Goal: Information Seeking & Learning: Learn about a topic

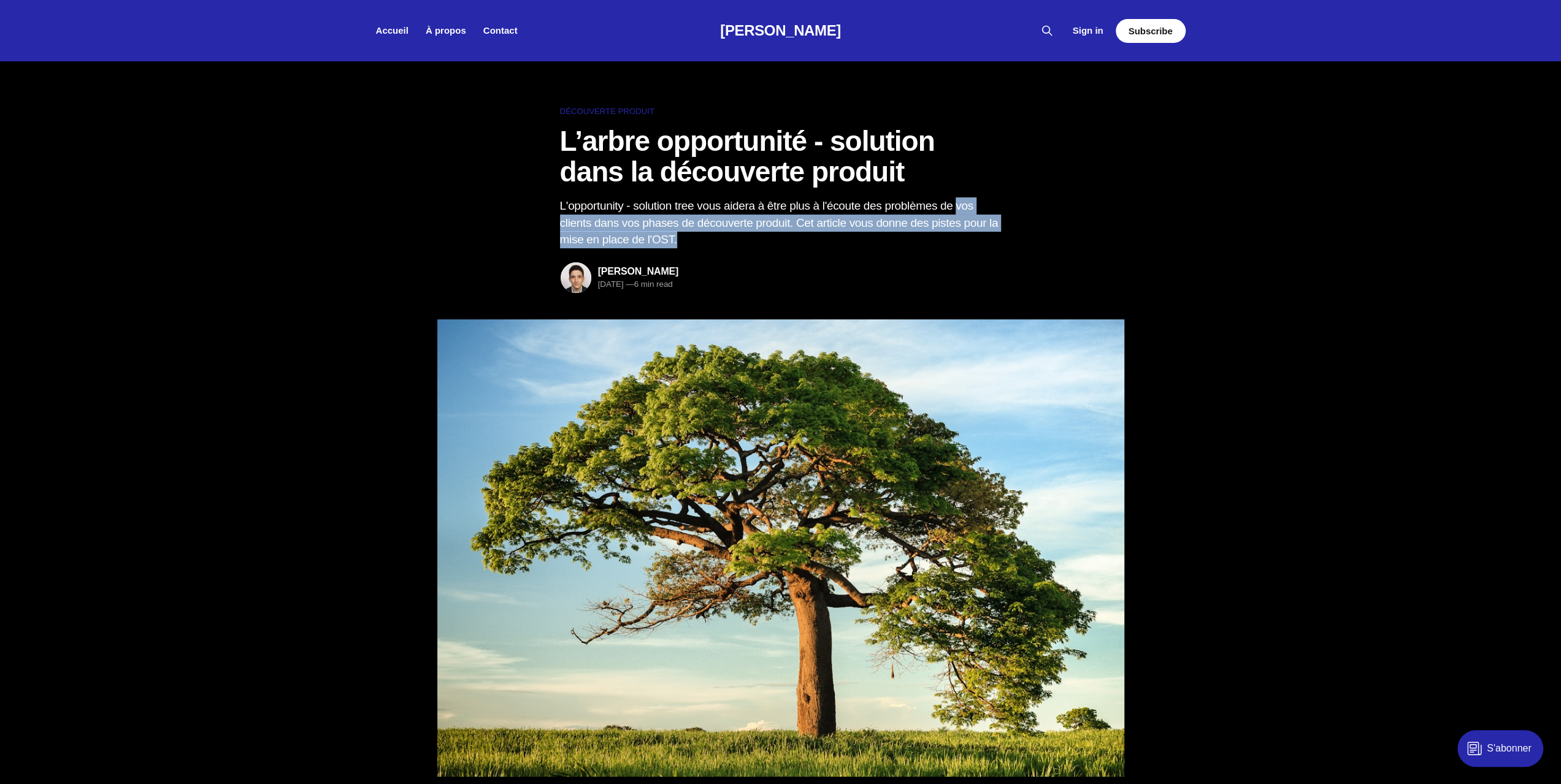
drag, startPoint x: 557, startPoint y: 222, endPoint x: 831, endPoint y: 235, distance: 274.3
click at [831, 235] on header "Découverte produit L’arbre opportunité - solution dans la découverte produit L'…" at bounding box center [780, 452] width 1561 height 693
click at [831, 235] on p "L'opportunity - solution tree vous aidera à être plus à l'écoute des problèmes …" at bounding box center [780, 223] width 442 height 51
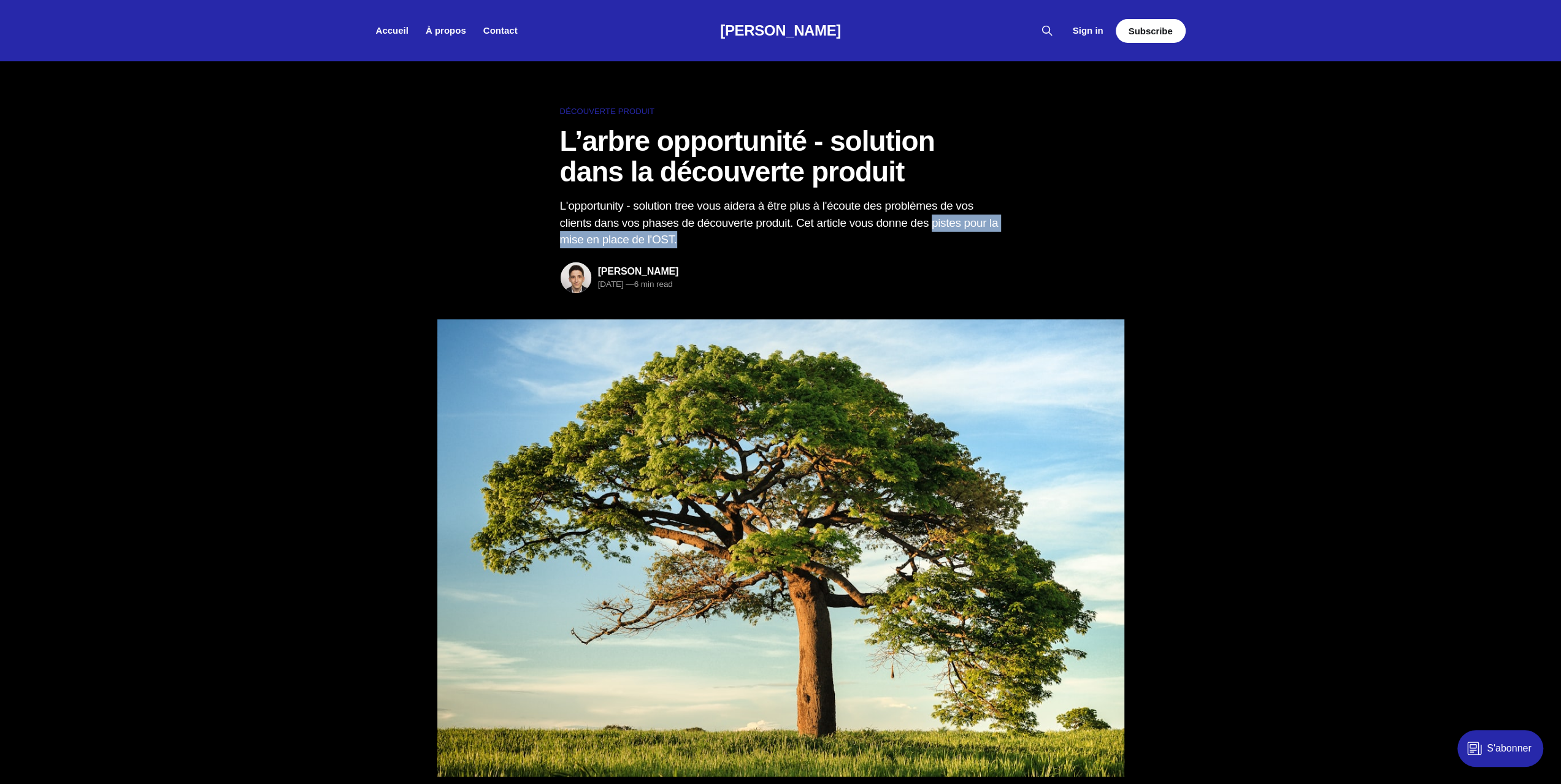
drag, startPoint x: 542, startPoint y: 249, endPoint x: 779, endPoint y: 245, distance: 237.0
click at [778, 245] on header "Découverte produit L’arbre opportunité - solution dans la découverte produit L'…" at bounding box center [780, 452] width 1561 height 693
click at [779, 245] on p "L'opportunity - solution tree vous aidera à être plus à l'écoute des problèmes …" at bounding box center [780, 223] width 442 height 51
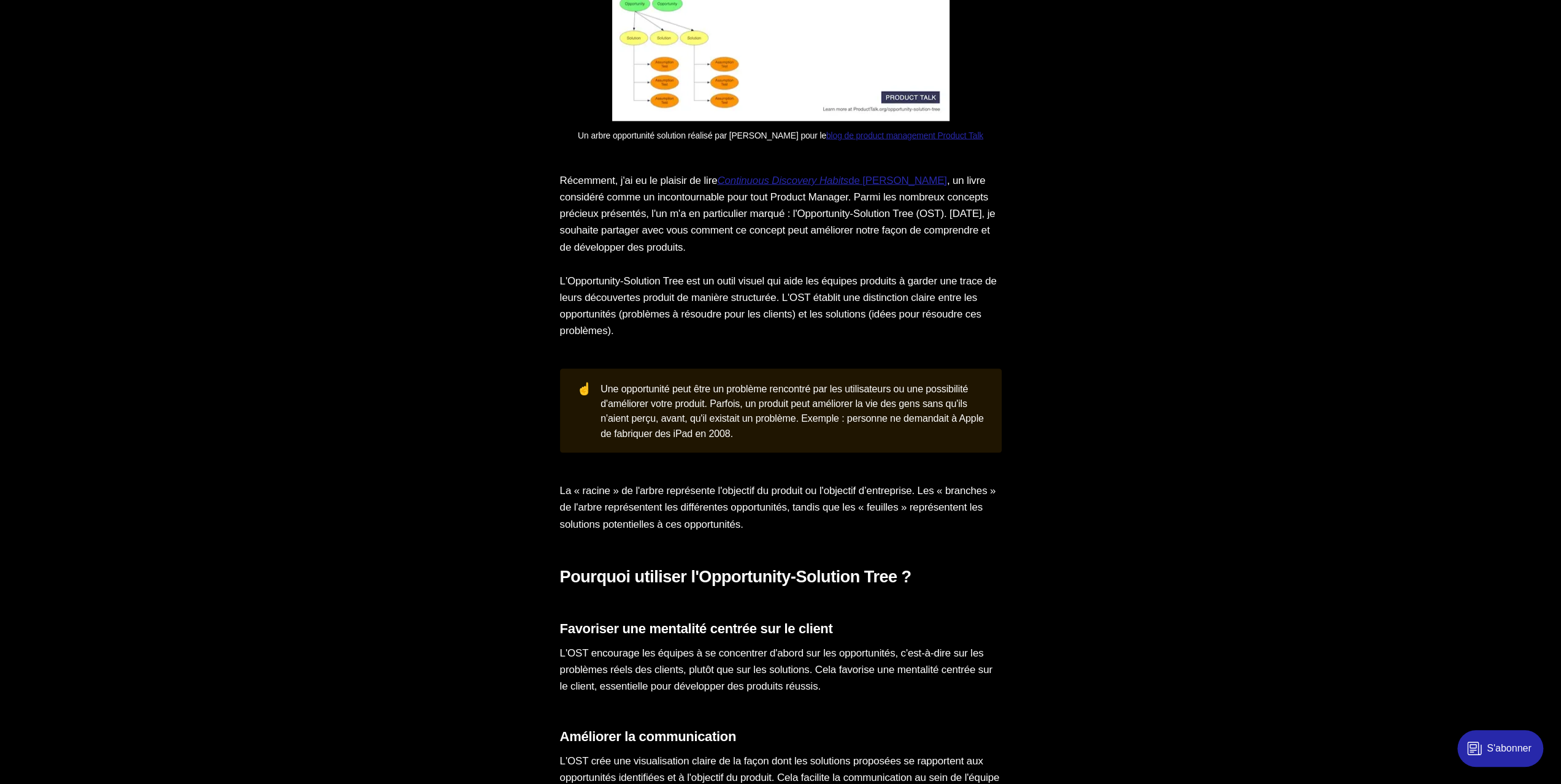
scroll to position [2573, 0]
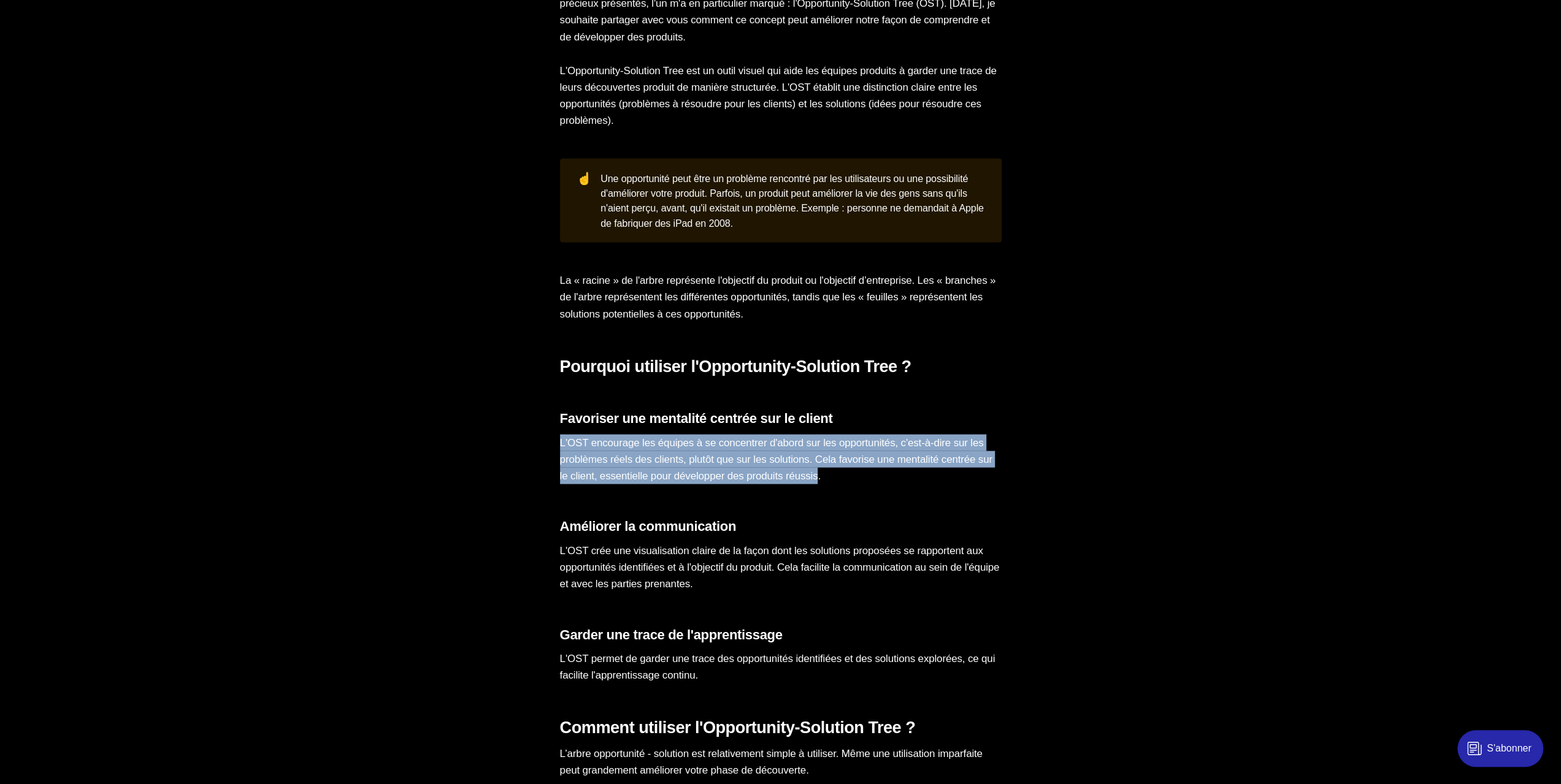
drag, startPoint x: 560, startPoint y: 452, endPoint x: 894, endPoint y: 491, distance: 336.3
click at [894, 485] on p "L'OST encourage les équipes à se concentrer d'abord sur les opportunités, c'est…" at bounding box center [780, 459] width 442 height 50
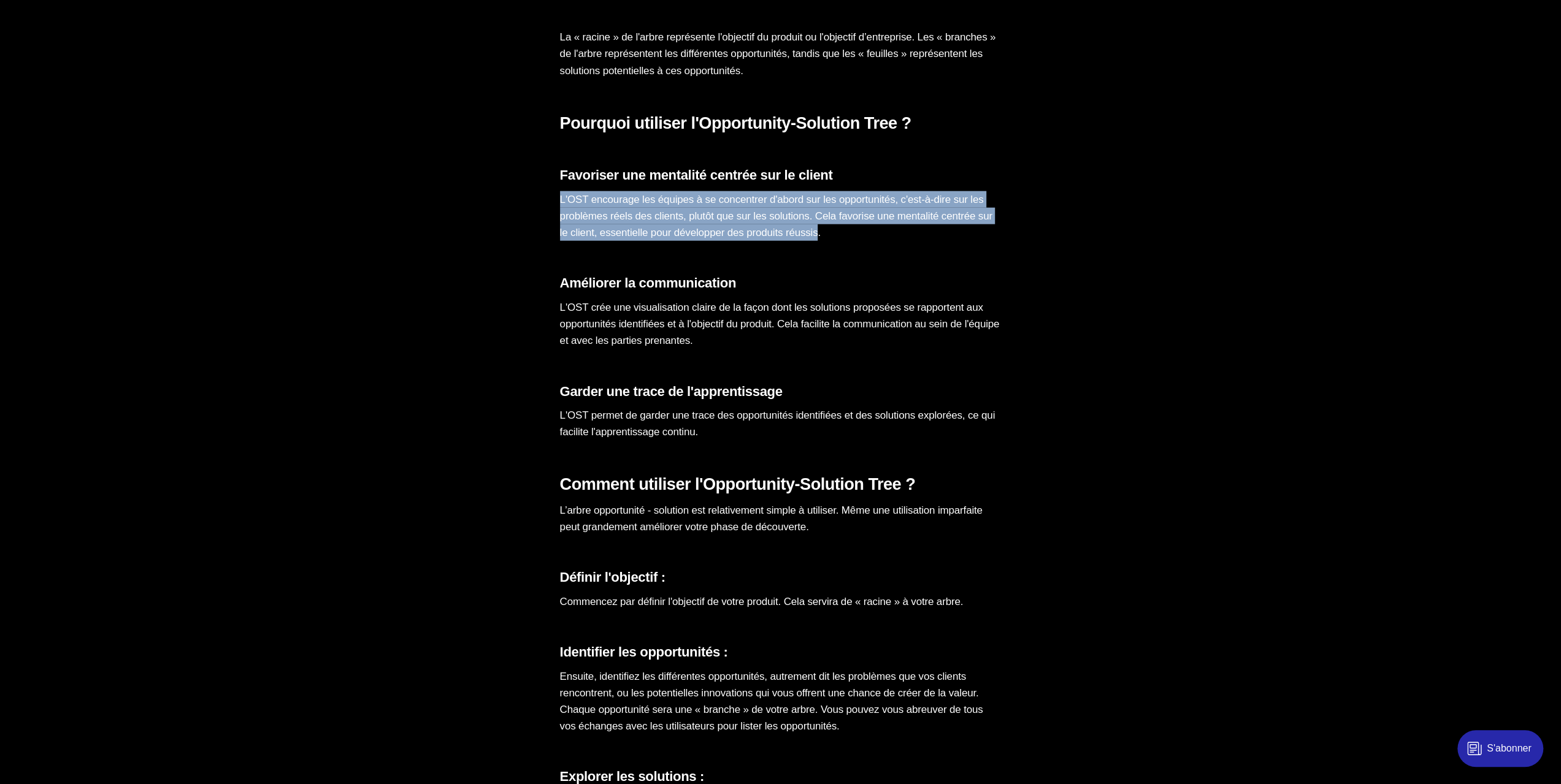
scroll to position [2817, 0]
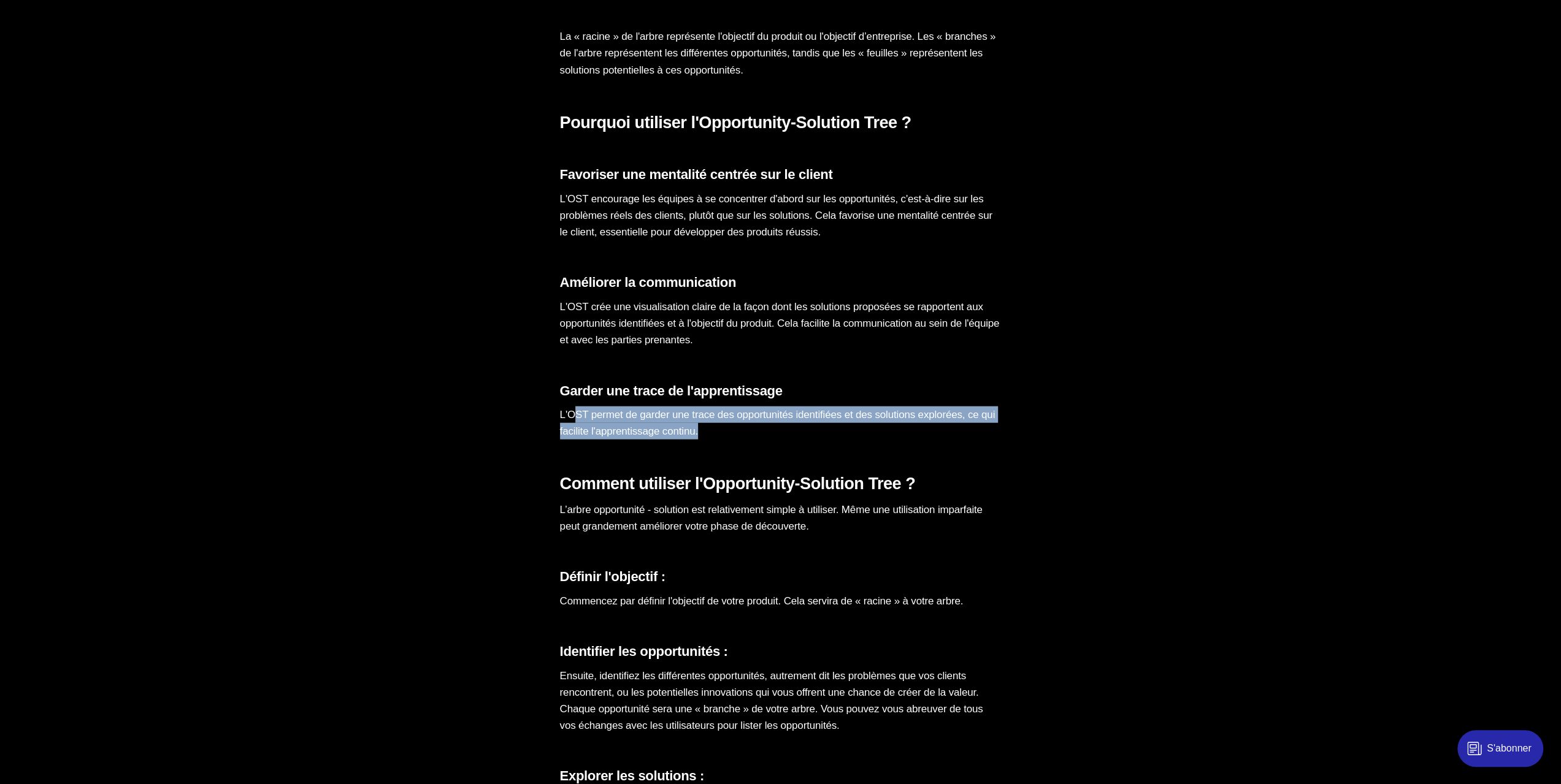
drag, startPoint x: 570, startPoint y: 429, endPoint x: 814, endPoint y: 440, distance: 244.2
click at [814, 440] on p "L'OST permet de garder une trace des opportunités identifiées et des solutions …" at bounding box center [780, 423] width 442 height 33
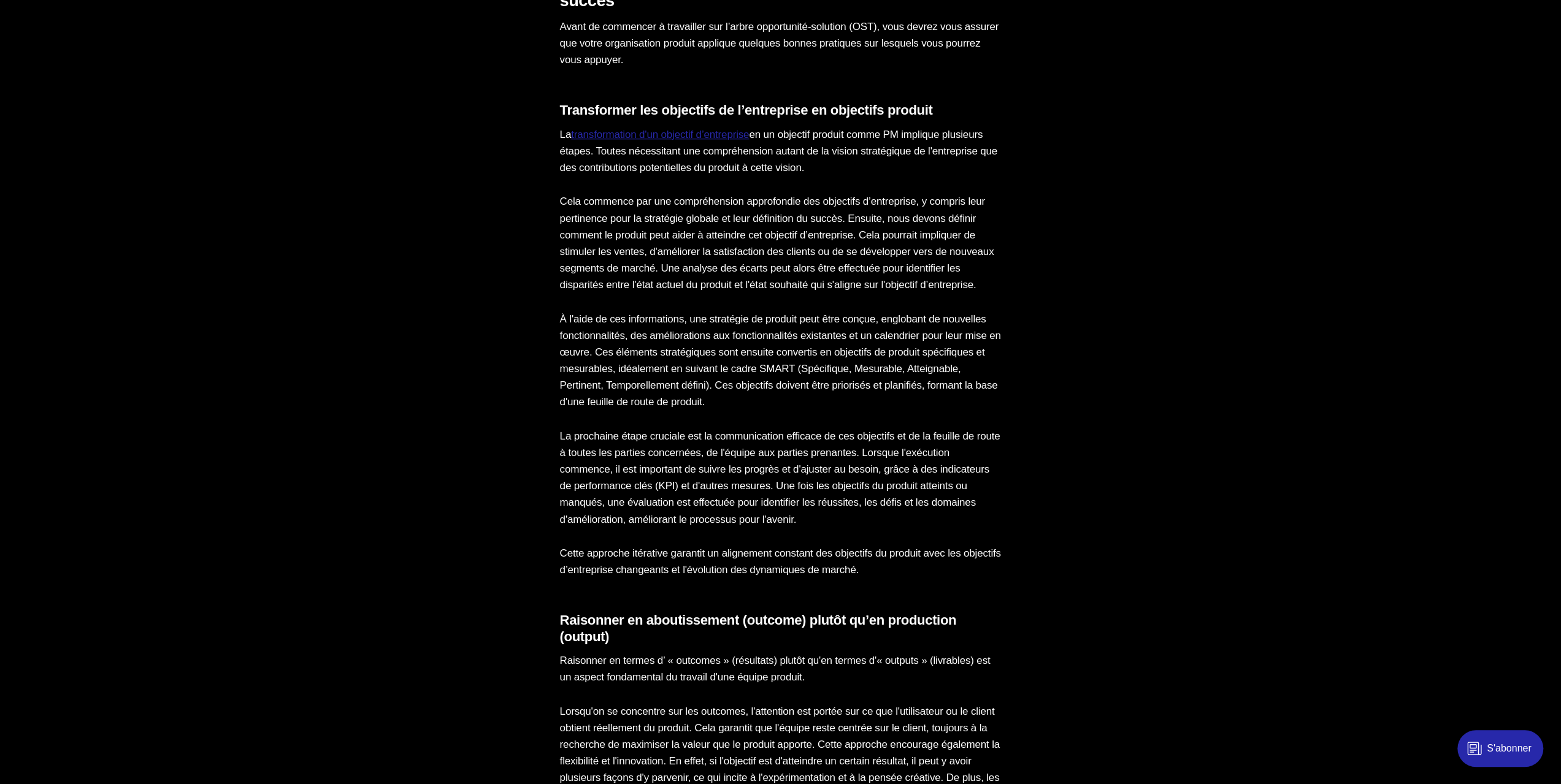
scroll to position [0, 0]
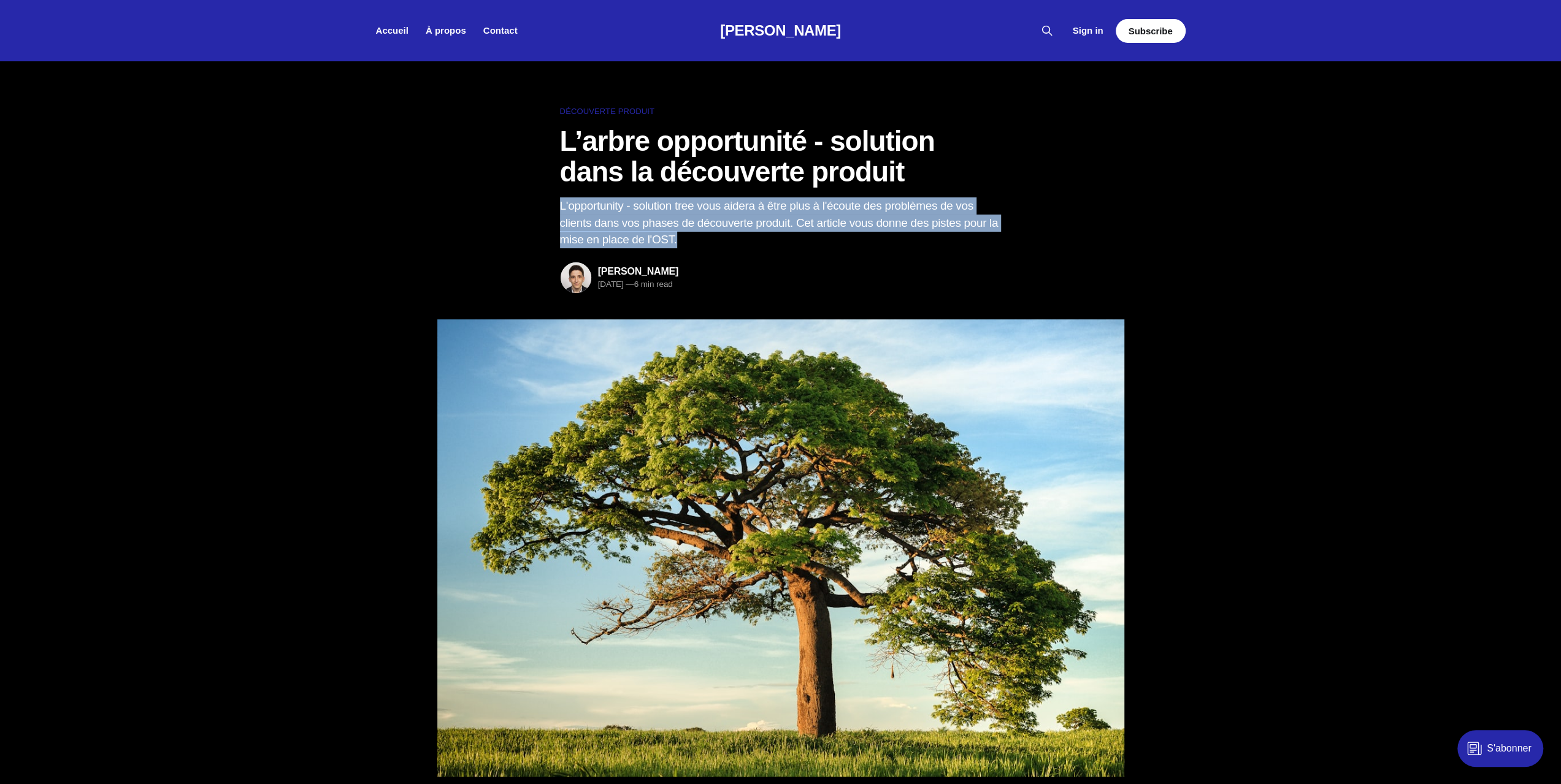
drag, startPoint x: 554, startPoint y: 201, endPoint x: 792, endPoint y: 248, distance: 242.6
click at [792, 248] on header "Découverte produit L’arbre opportunité - solution dans la découverte produit L'…" at bounding box center [780, 452] width 1561 height 693
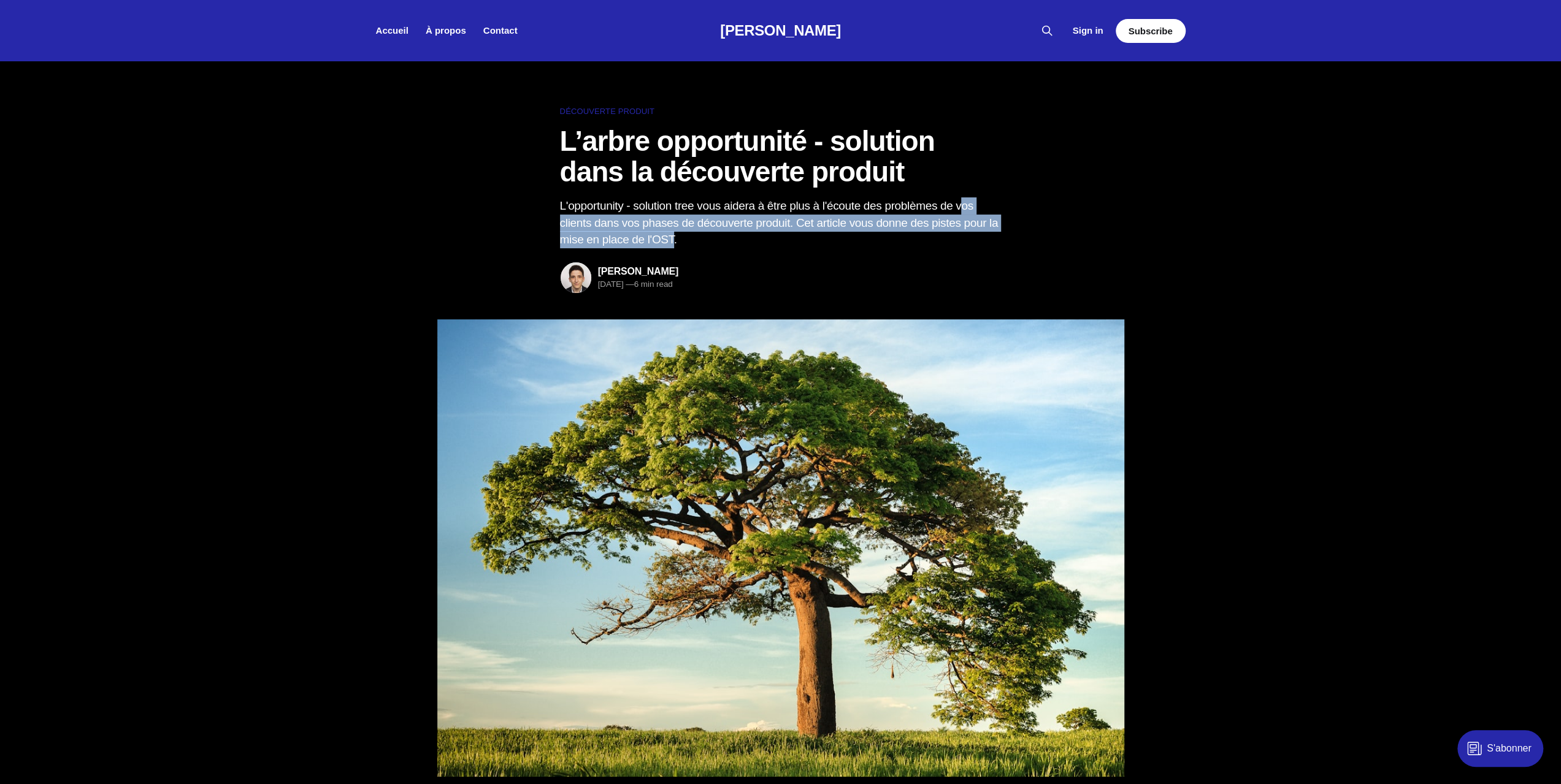
drag, startPoint x: 565, startPoint y: 216, endPoint x: 755, endPoint y: 235, distance: 190.9
click at [755, 235] on p "L'opportunity - solution tree vous aidera à être plus à l'écoute des problèmes …" at bounding box center [780, 223] width 442 height 51
drag, startPoint x: 755, startPoint y: 235, endPoint x: 757, endPoint y: 273, distance: 38.1
click at [755, 235] on p "L'opportunity - solution tree vous aidera à être plus à l'écoute des problèmes …" at bounding box center [780, 223] width 442 height 51
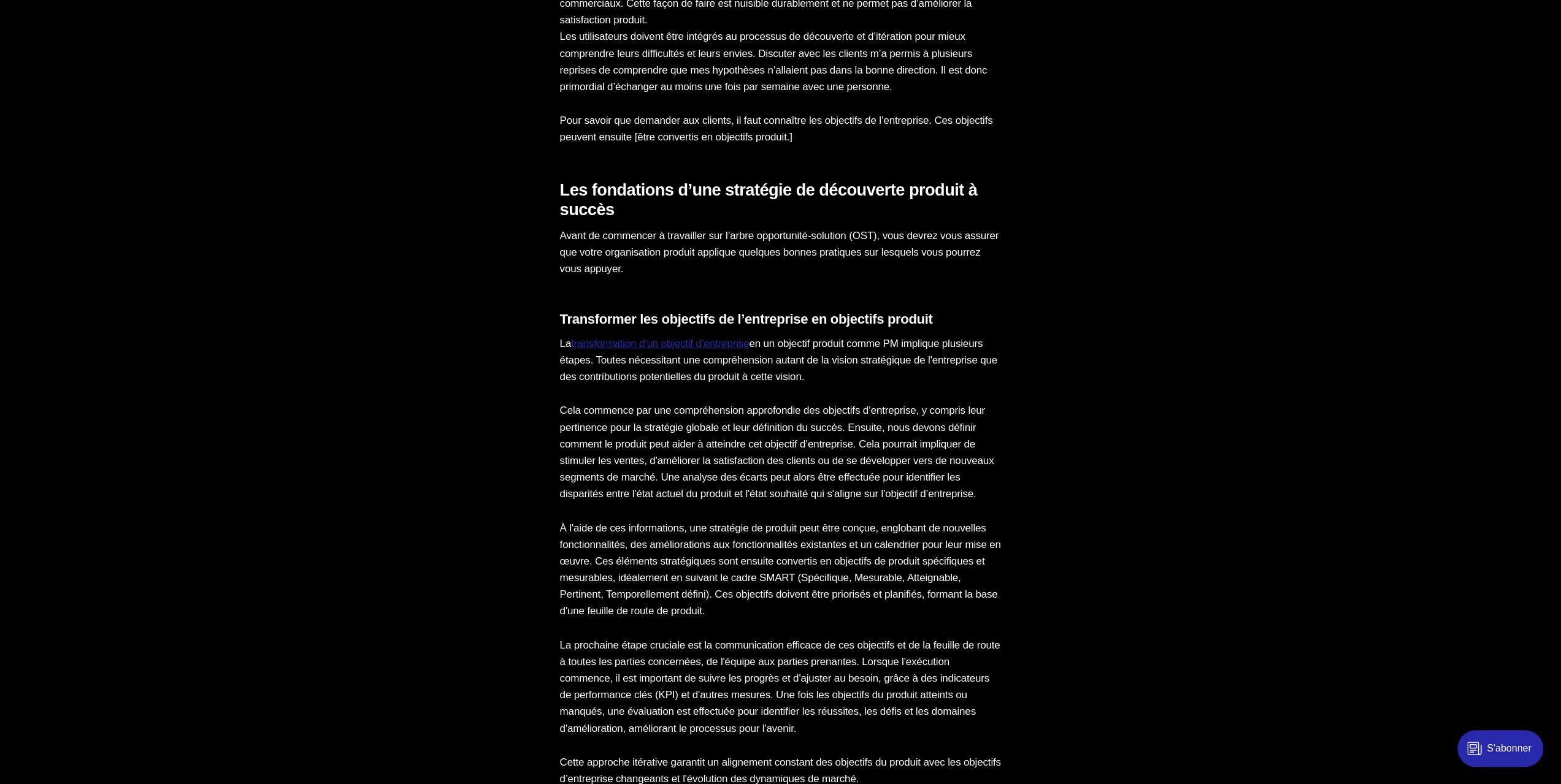
scroll to position [1040, 0]
